Goal: Task Accomplishment & Management: Manage account settings

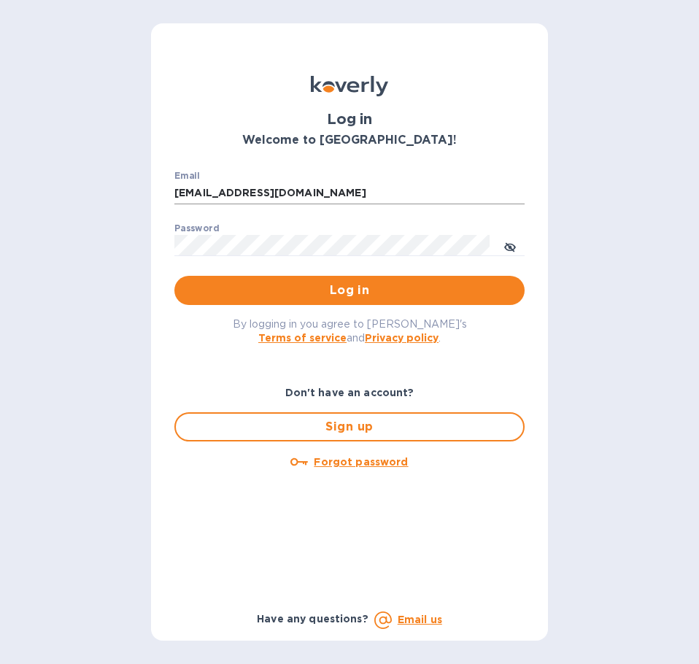
click at [447, 197] on input "[EMAIL_ADDRESS][DOMAIN_NAME]" at bounding box center [349, 193] width 350 height 22
type input "a"
type input "[EMAIL_ADDRESS][DOMAIN_NAME]"
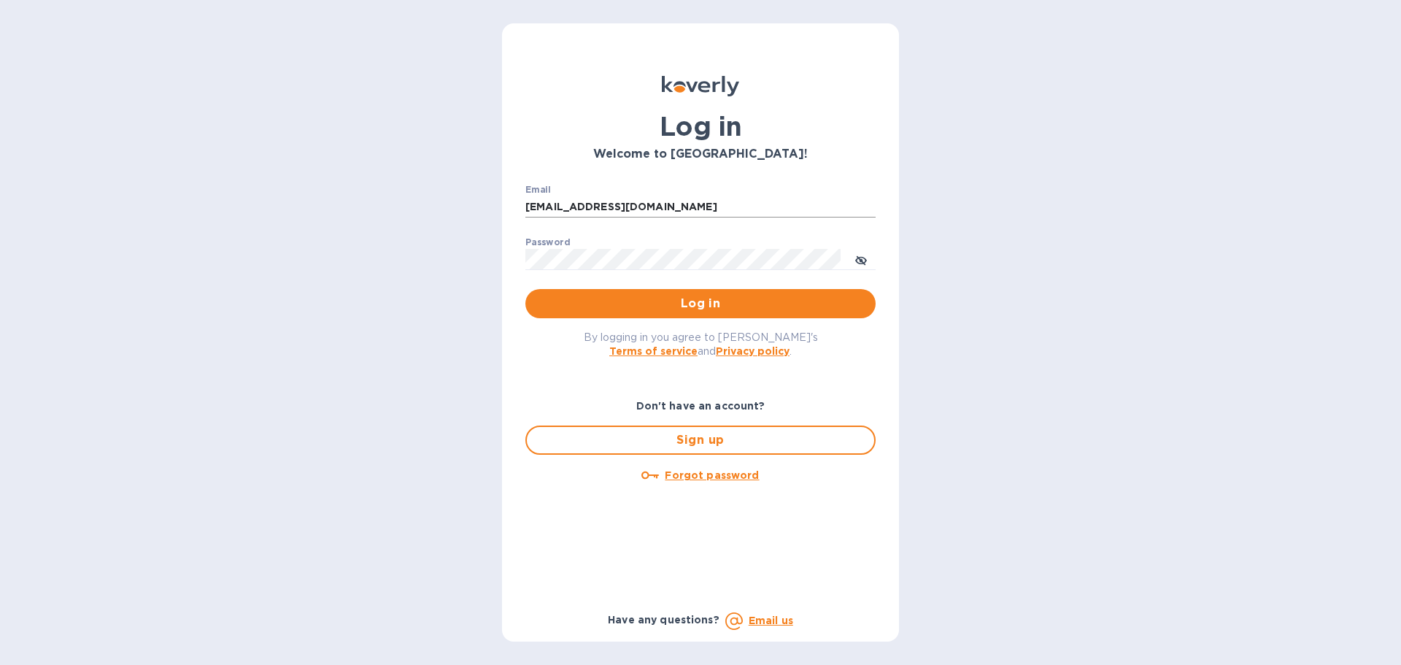
click at [832, 196] on input "[EMAIL_ADDRESS][DOMAIN_NAME]" at bounding box center [700, 207] width 350 height 22
click at [1087, 415] on div "Log in Welcome to [GEOGRAPHIC_DATA]! Email [EMAIL_ADDRESS][DOMAIN_NAME] ​ Passw…" at bounding box center [700, 332] width 1401 height 665
click at [694, 207] on input "[EMAIL_ADDRESS][DOMAIN_NAME]" at bounding box center [700, 207] width 350 height 22
drag, startPoint x: 687, startPoint y: 204, endPoint x: 462, endPoint y: 213, distance: 224.9
click at [462, 212] on div "Log in Welcome to [GEOGRAPHIC_DATA]! Email [EMAIL_ADDRESS][DOMAIN_NAME] ​ Passw…" at bounding box center [700, 332] width 1401 height 665
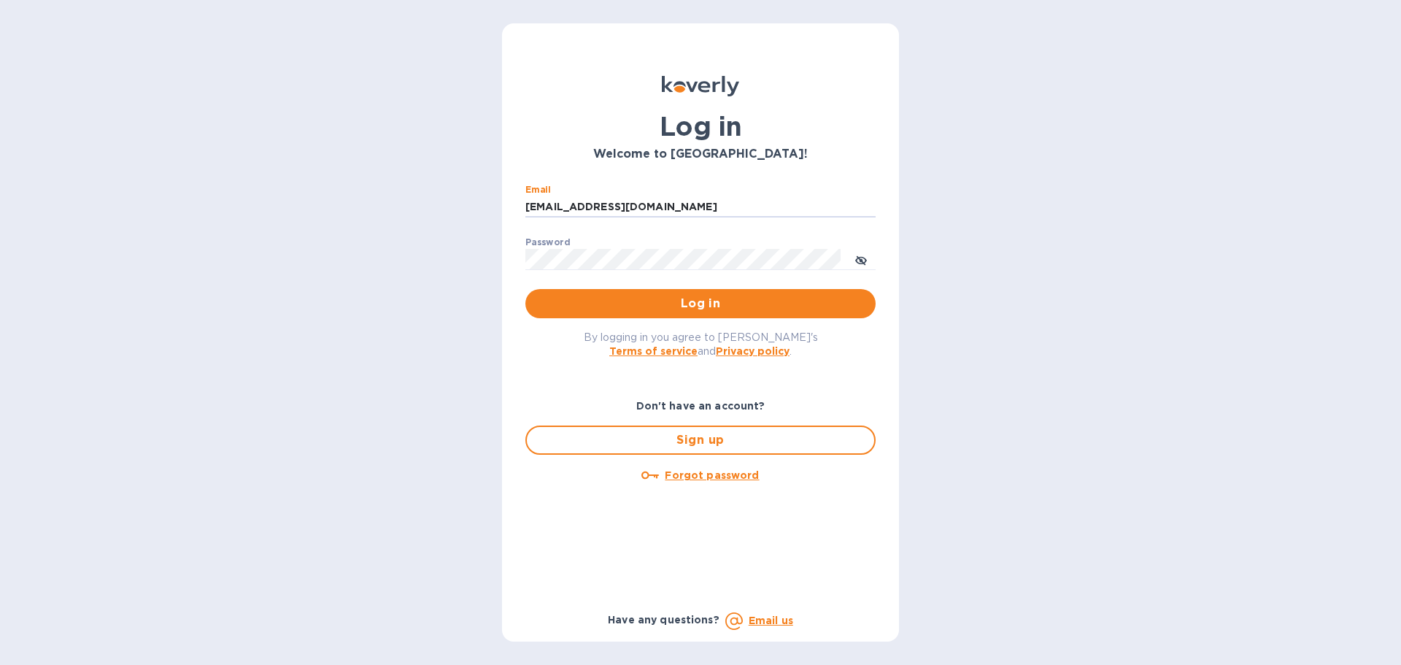
type input "office@morningpep.com"
click at [508, 249] on div "Log in Welcome to Koverly! Email office@morningpep.com ​ Password ​ Log in By l…" at bounding box center [700, 332] width 397 height 618
click at [862, 266] on span "toggle password visibility" at bounding box center [861, 259] width 12 height 21
drag, startPoint x: 1159, startPoint y: 316, endPoint x: 1148, endPoint y: 318, distance: 11.2
click at [1159, 316] on div "Log in Welcome to Koverly! Email office@morningpep.com ​ Password ​ Log in By l…" at bounding box center [700, 332] width 1401 height 665
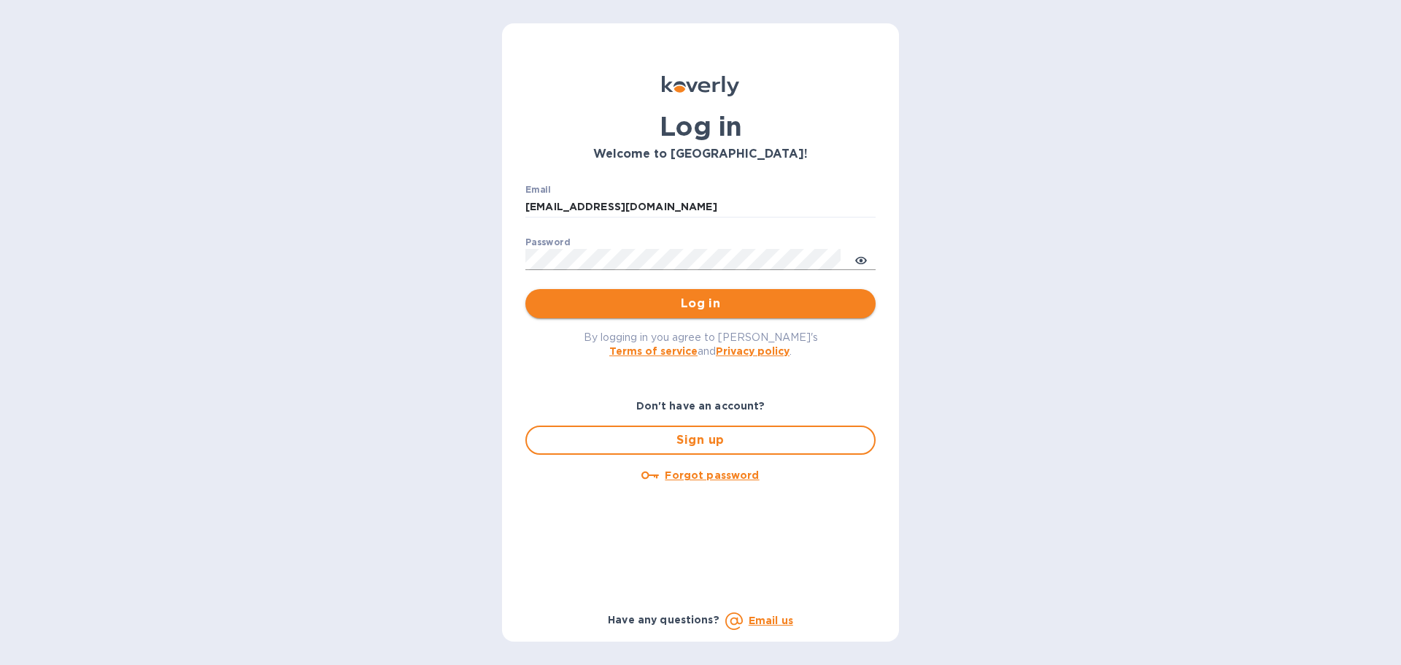
click at [829, 314] on button "Log in" at bounding box center [700, 303] width 350 height 29
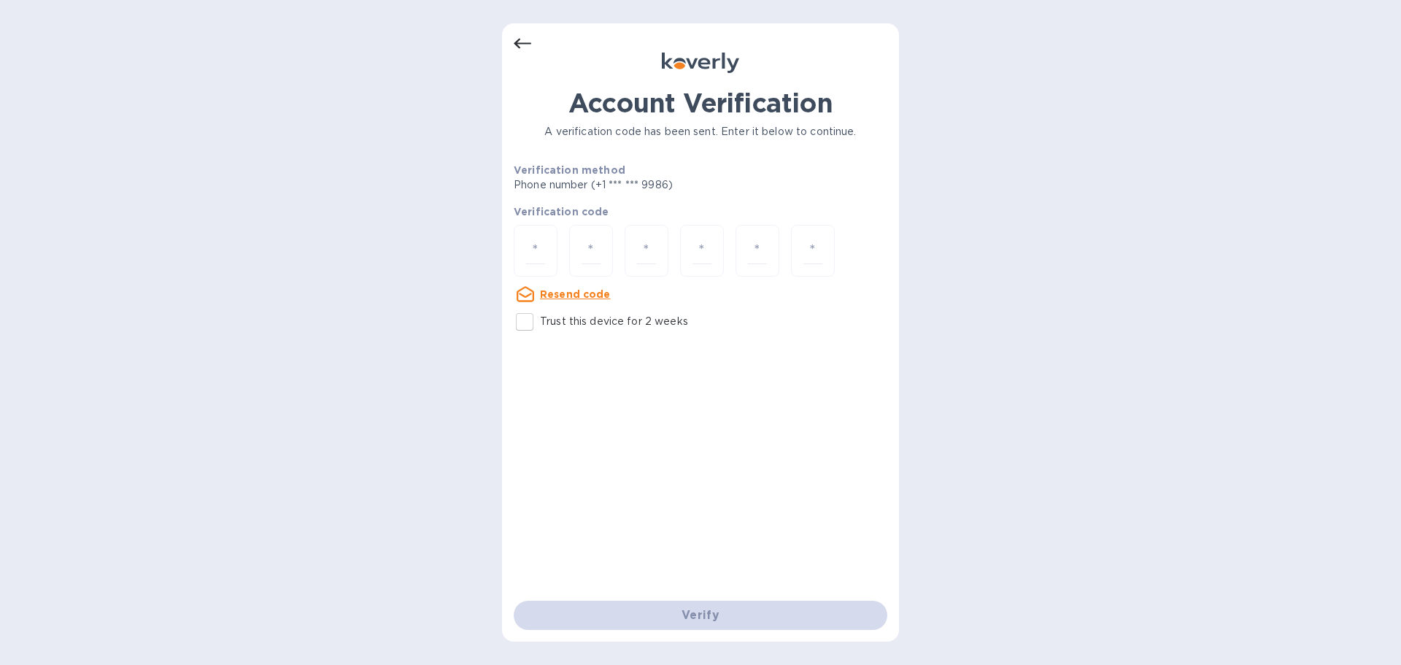
click at [711, 298] on div "Resend code" at bounding box center [700, 293] width 385 height 29
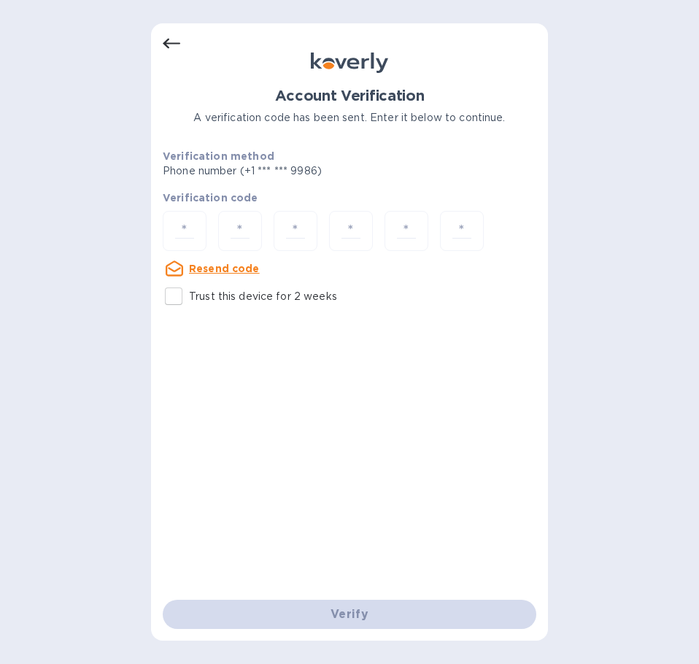
click at [179, 50] on icon at bounding box center [172, 44] width 18 height 18
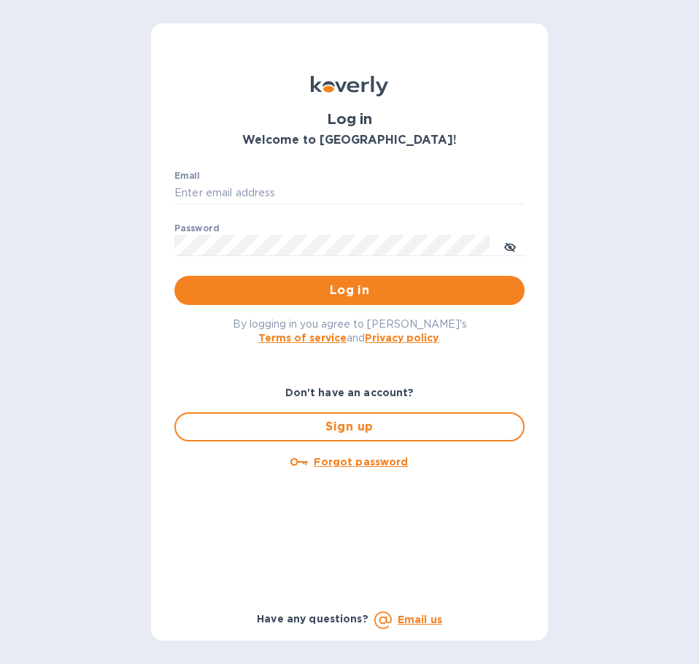
type input "office@morningpep.com"
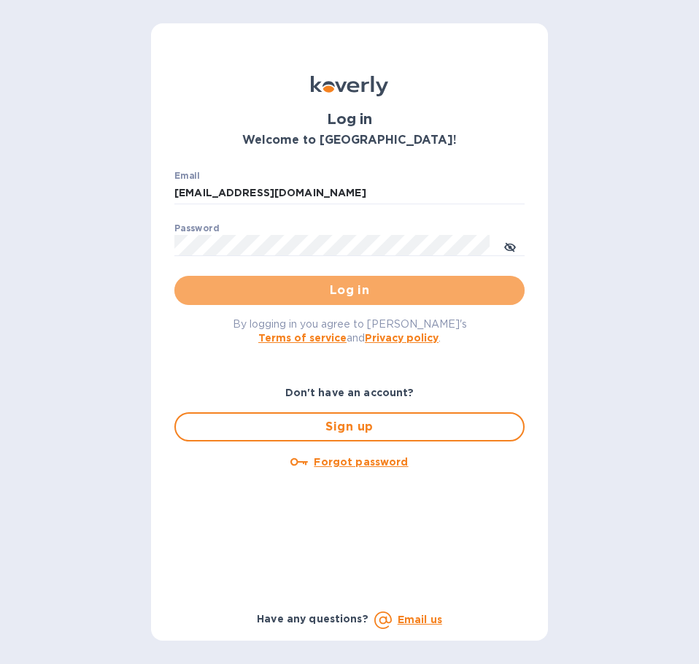
click at [430, 295] on span "Log in" at bounding box center [349, 291] width 327 height 18
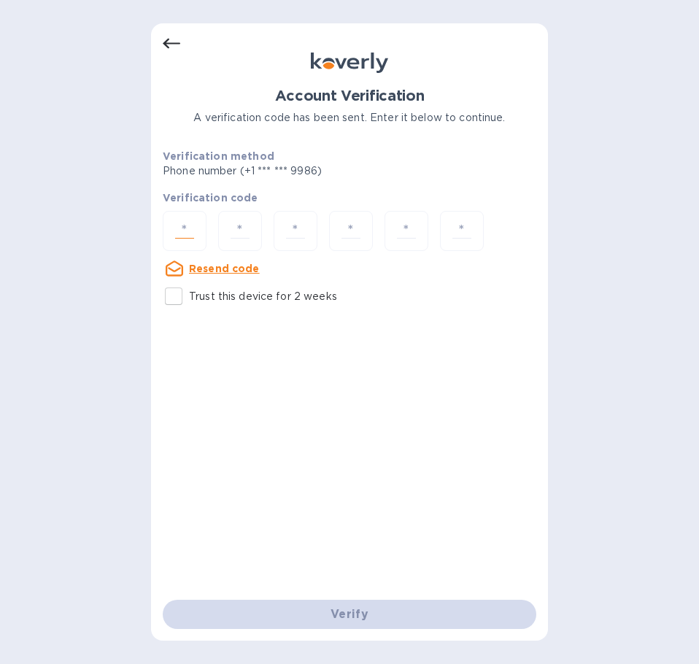
click at [196, 232] on input "number" at bounding box center [184, 230] width 31 height 27
drag, startPoint x: 177, startPoint y: 295, endPoint x: 190, endPoint y: 257, distance: 39.9
click at [176, 295] on input "Trust this device for 2 weeks" at bounding box center [173, 296] width 31 height 31
checkbox input "true"
click at [187, 222] on input "number" at bounding box center [184, 230] width 31 height 27
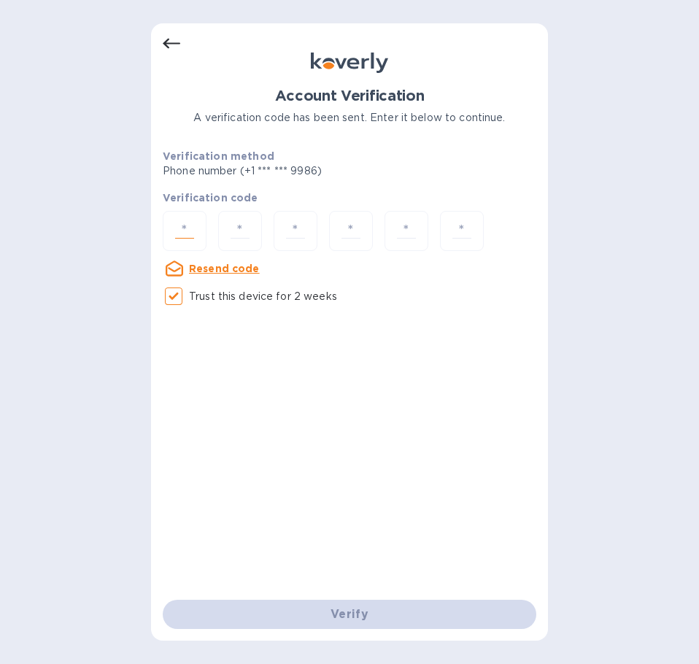
paste input "1"
type input "1"
type input "2"
type input "3"
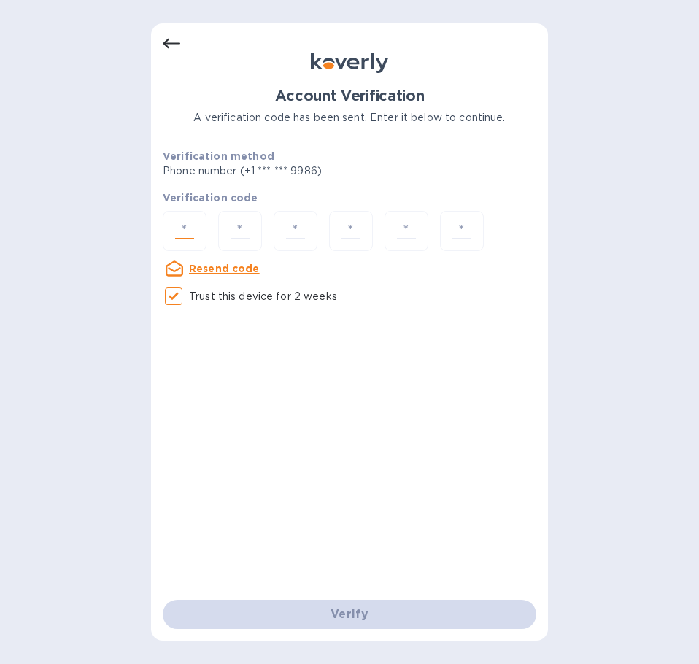
type input "1"
type input "2"
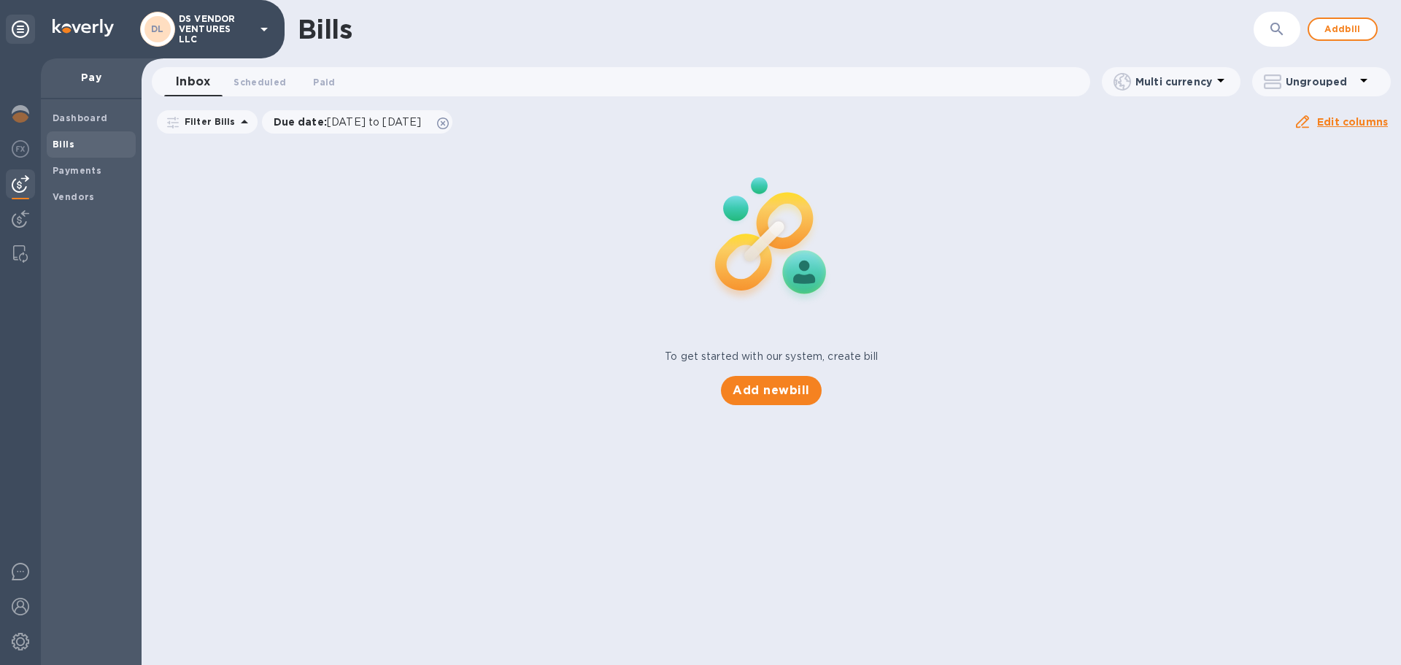
click at [239, 34] on p "DS VENDOR VENTURES LLC" at bounding box center [215, 29] width 73 height 31
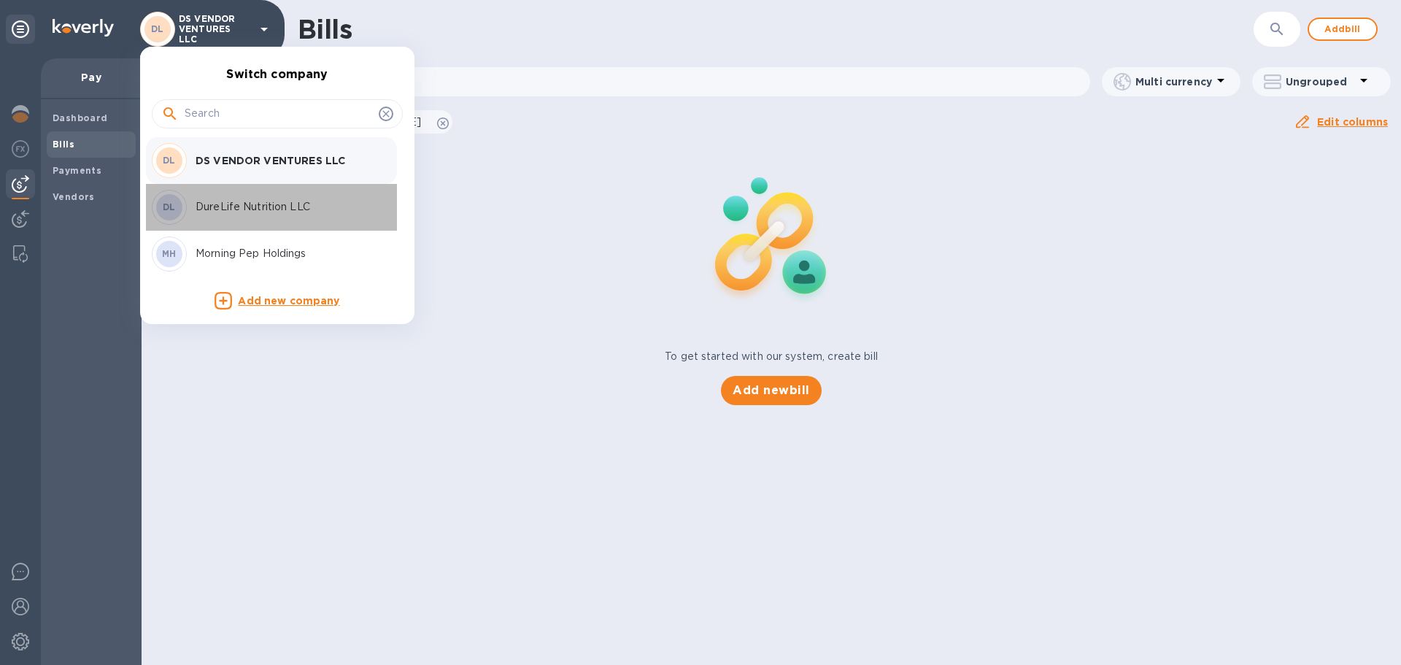
click at [194, 211] on div "DureLife Nutrition LLC" at bounding box center [285, 206] width 190 height 15
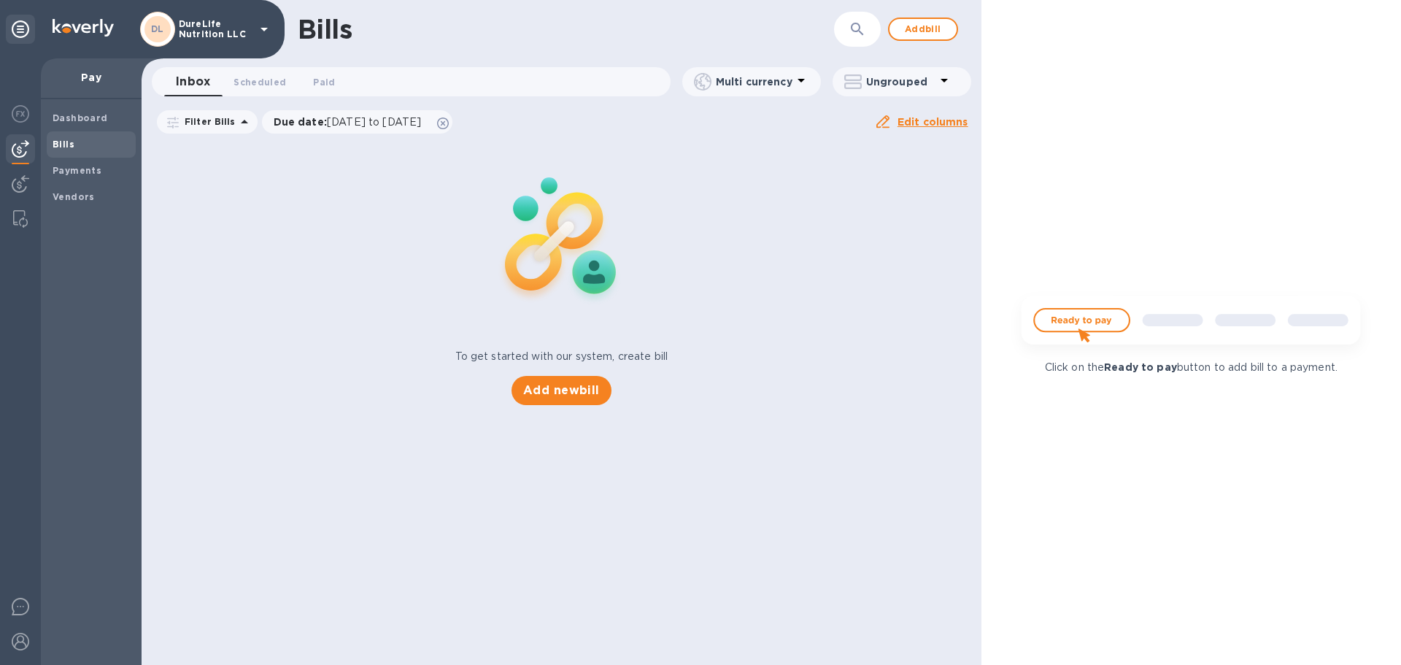
click at [268, 35] on icon at bounding box center [264, 29] width 18 height 18
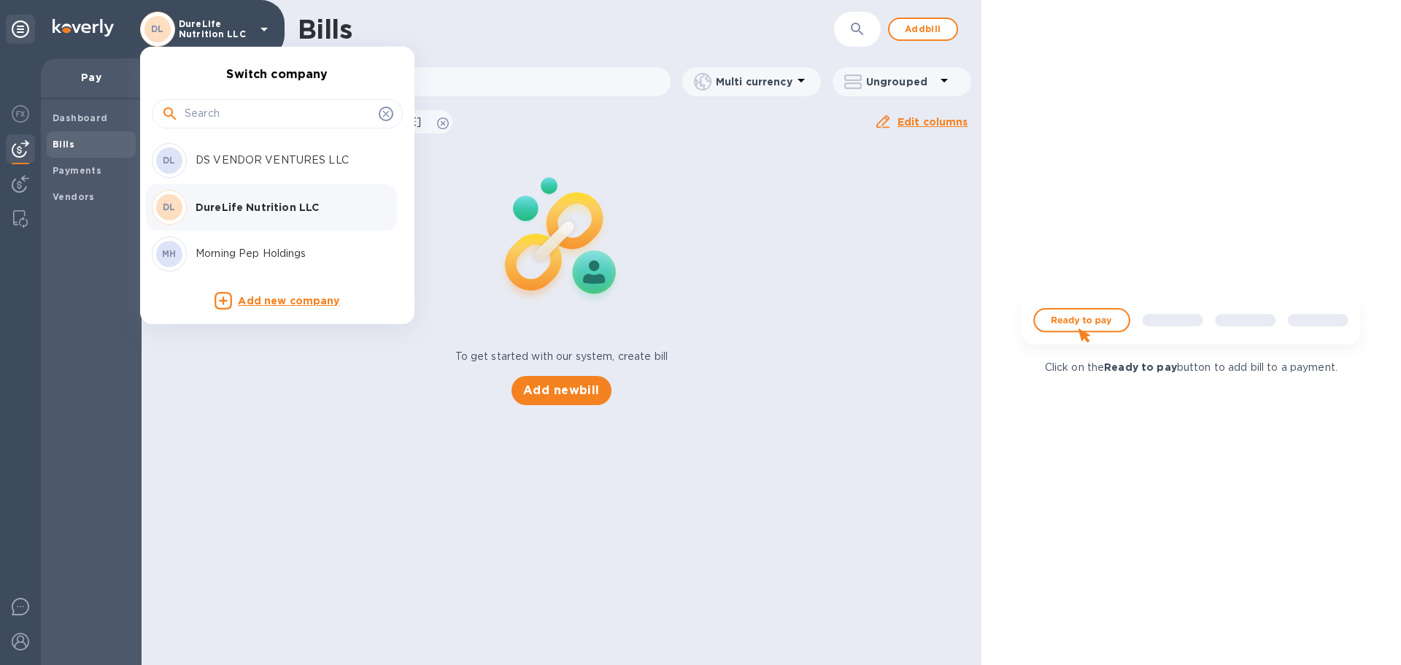
click at [263, 209] on p "DureLife Nutrition LLC" at bounding box center [288, 207] width 184 height 15
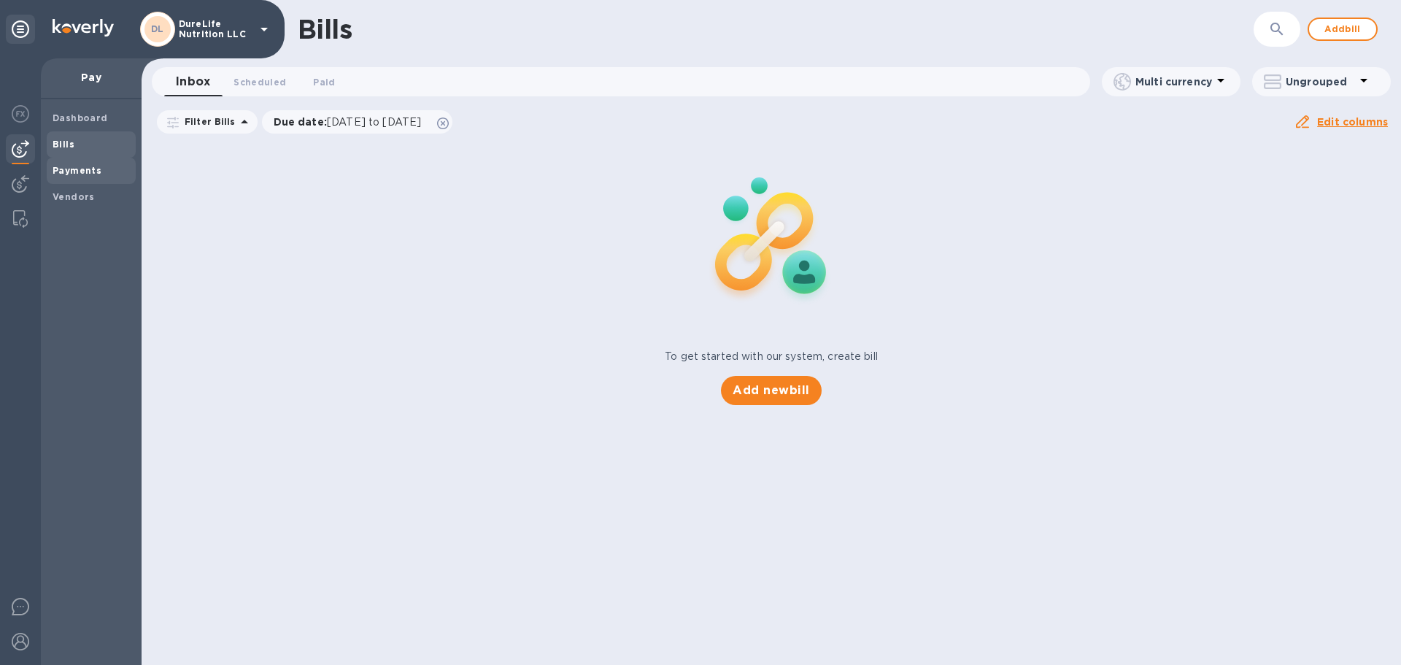
click at [95, 172] on b "Payments" at bounding box center [77, 170] width 49 height 11
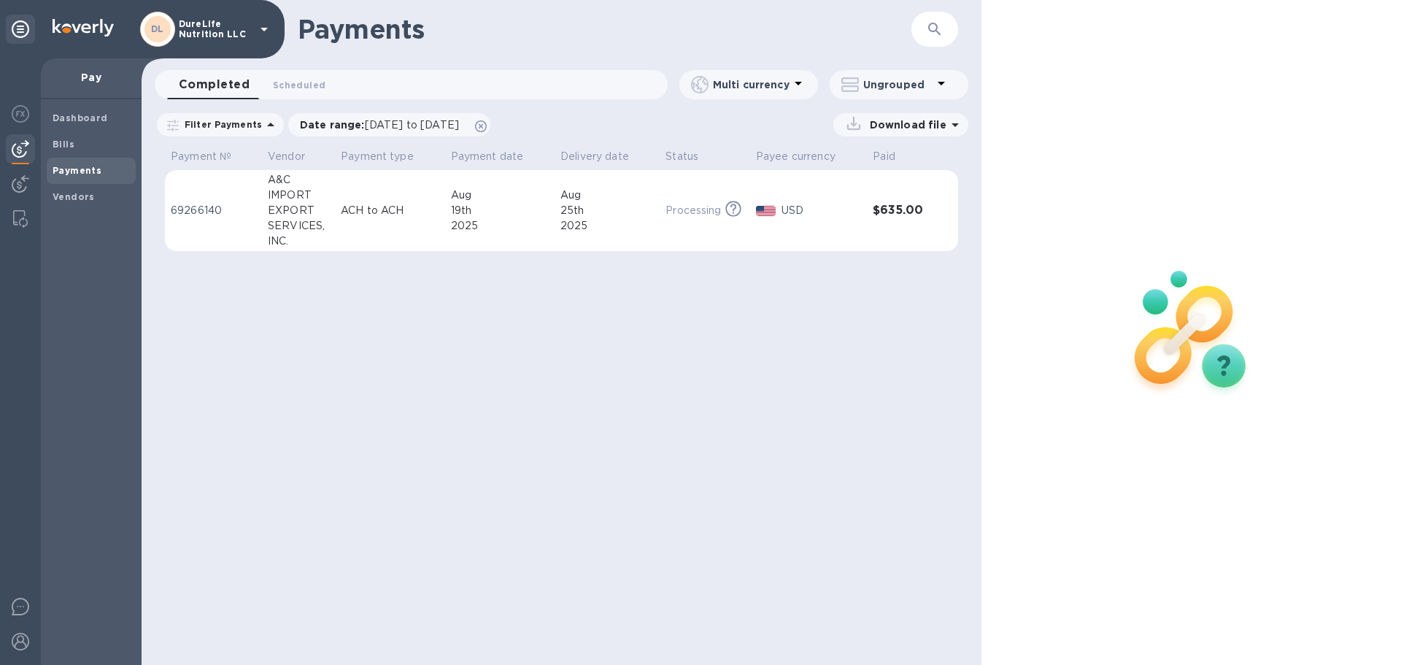
click at [947, 128] on icon at bounding box center [955, 125] width 18 height 18
click at [495, 333] on div "Payments ​ Completed 0 Scheduled 0 Multi currency Ungrouped Filter Payments Dat…" at bounding box center [562, 332] width 840 height 665
click at [280, 212] on div "EXPORT" at bounding box center [298, 210] width 61 height 15
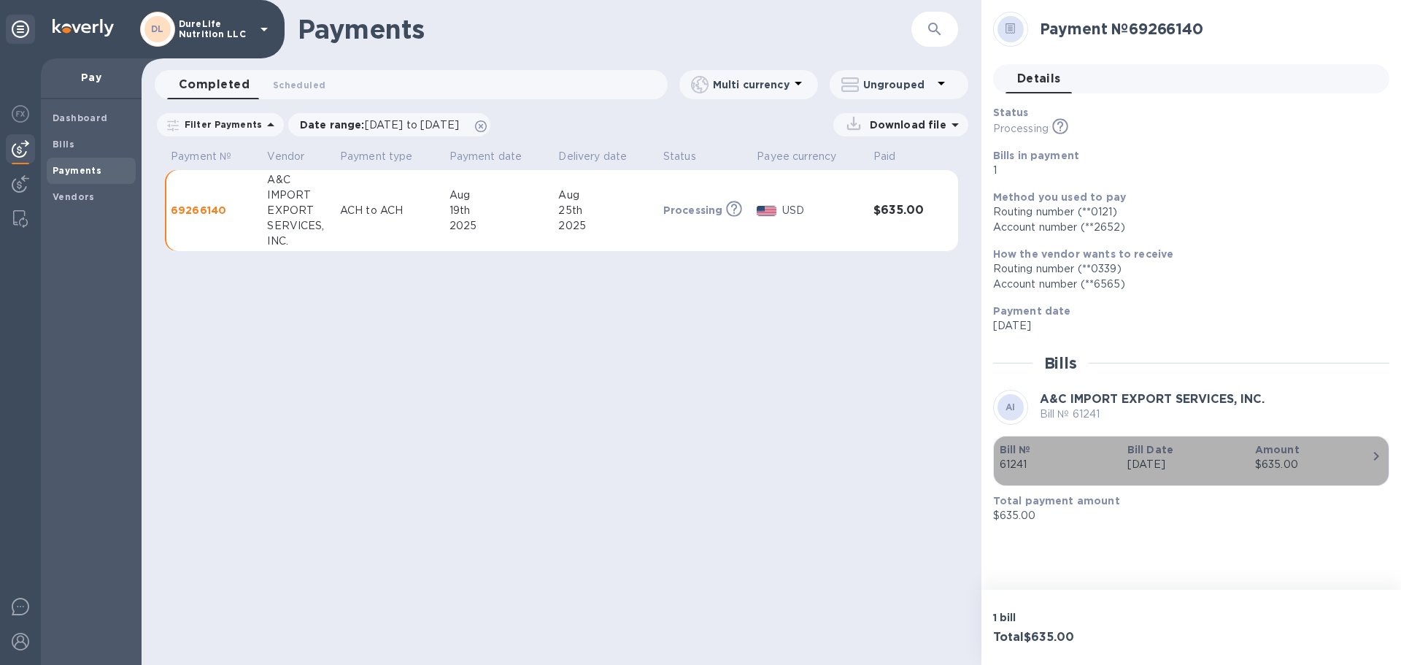
click at [1369, 454] on icon "button" at bounding box center [1376, 456] width 18 height 18
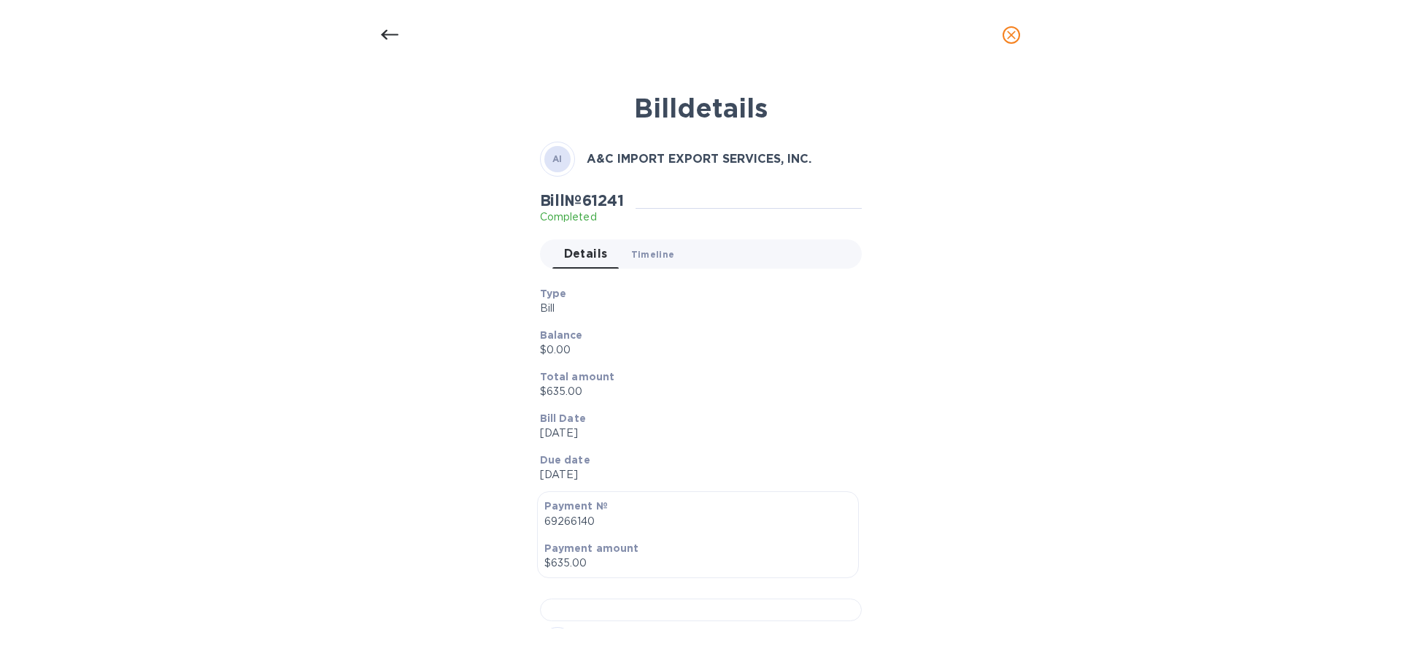
click at [653, 251] on span "Timeline 0" at bounding box center [653, 254] width 44 height 15
